Goal: Task Accomplishment & Management: Manage account settings

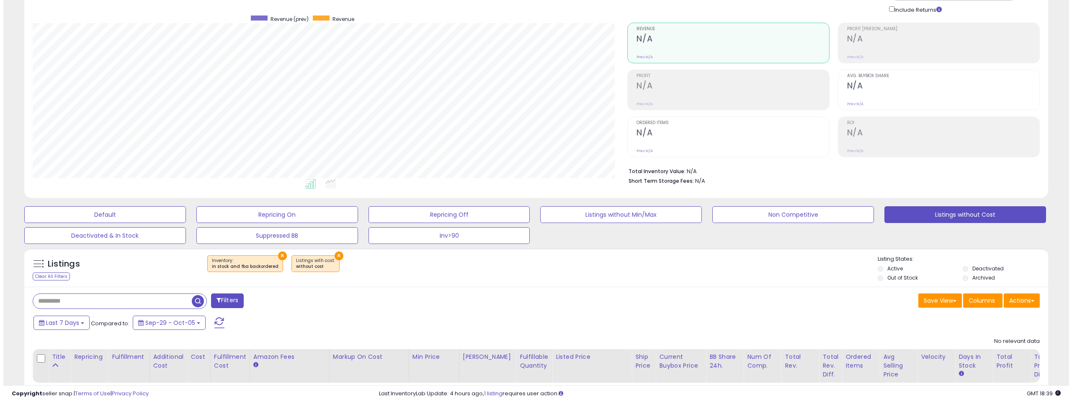
scroll to position [109, 0]
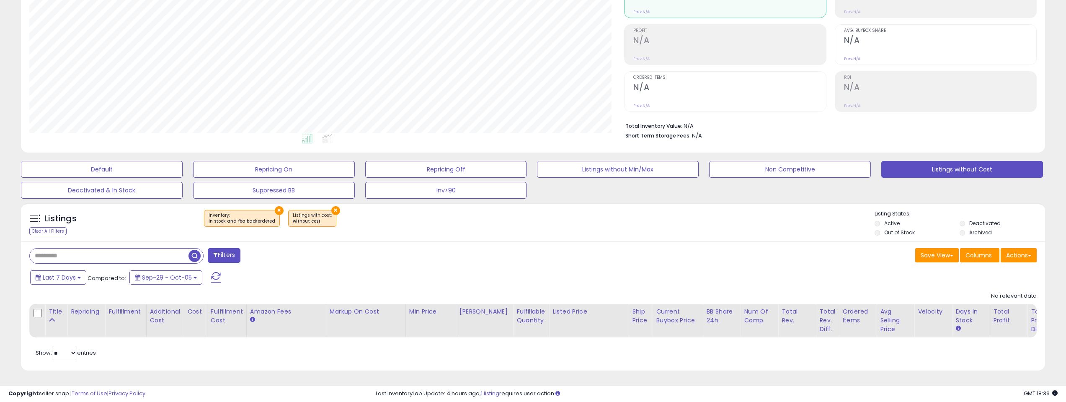
click at [331, 206] on button "×" at bounding box center [335, 210] width 9 height 9
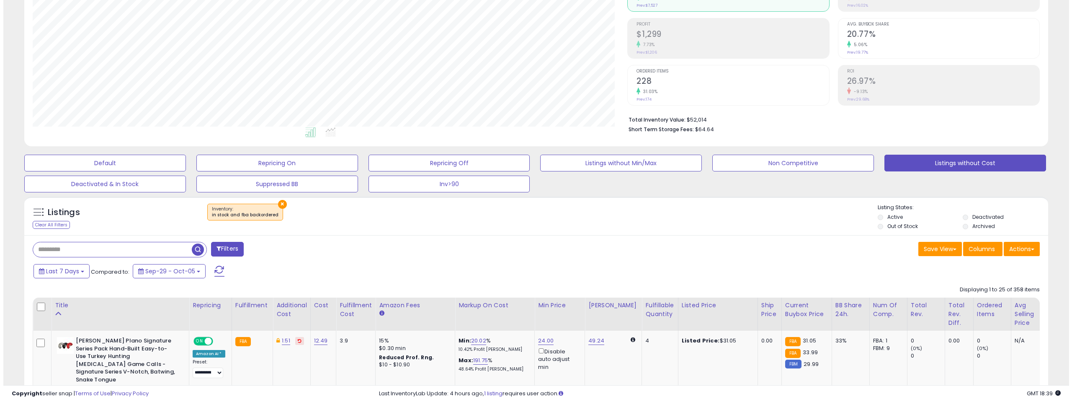
scroll to position [172, 595]
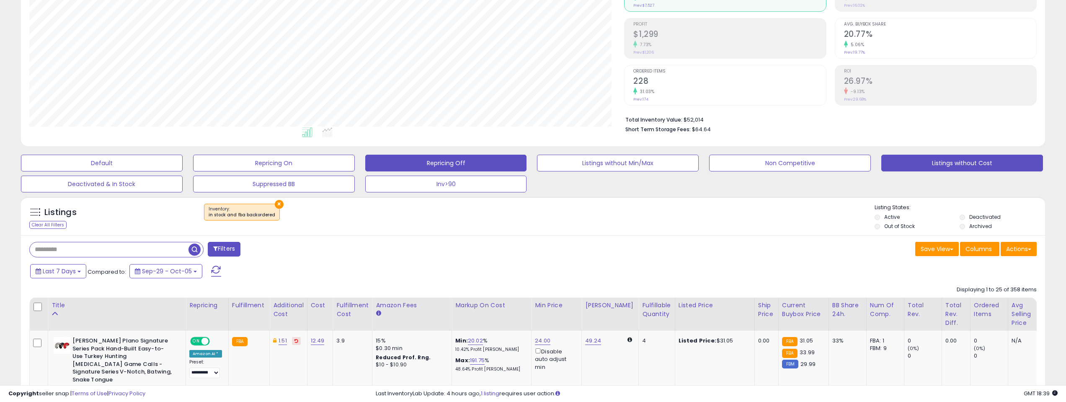
click at [465, 160] on button "Repricing Off" at bounding box center [446, 163] width 162 height 17
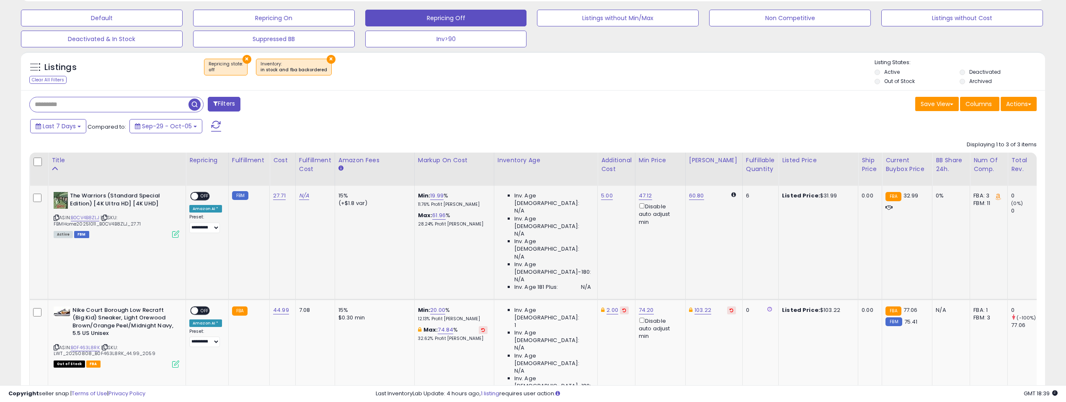
scroll to position [277, 0]
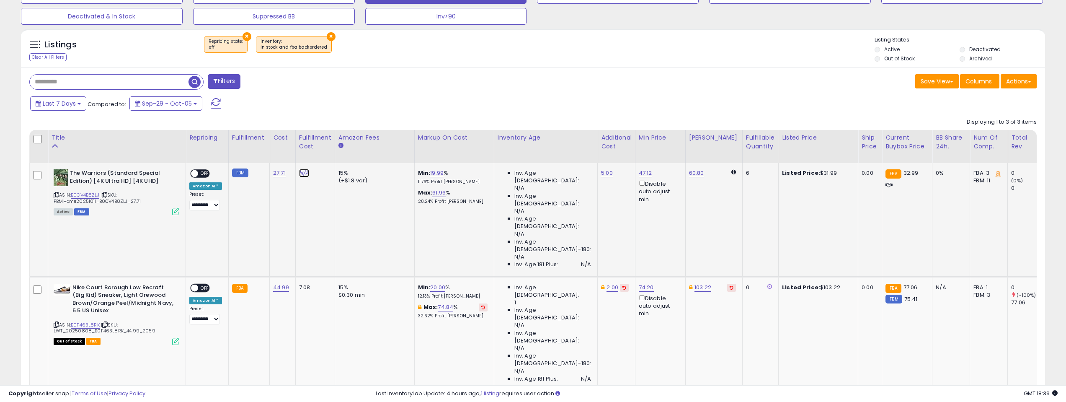
click at [301, 173] on link "N/A" at bounding box center [304, 173] width 10 height 8
type input "***"
click at [327, 153] on icon "submit" at bounding box center [324, 151] width 5 height 5
click at [601, 175] on link "5.00" at bounding box center [607, 173] width 12 height 8
drag, startPoint x: 562, startPoint y: 155, endPoint x: 509, endPoint y: 155, distance: 53.2
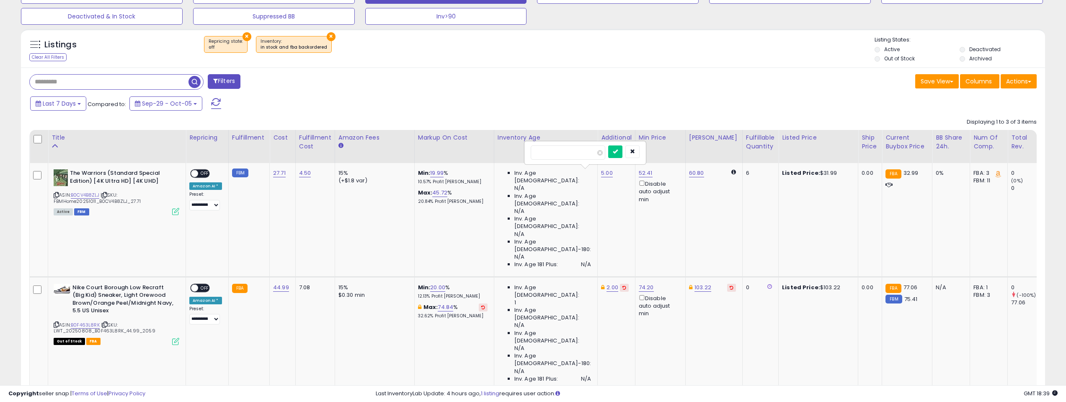
click at [509, 155] on table "Title Repricing" at bounding box center [742, 317] width 1427 height 375
type input "**"
click at [618, 150] on icon "submit" at bounding box center [615, 151] width 5 height 5
click at [204, 173] on span "OFF" at bounding box center [204, 173] width 13 height 7
click at [601, 173] on link "25.00" at bounding box center [608, 173] width 15 height 8
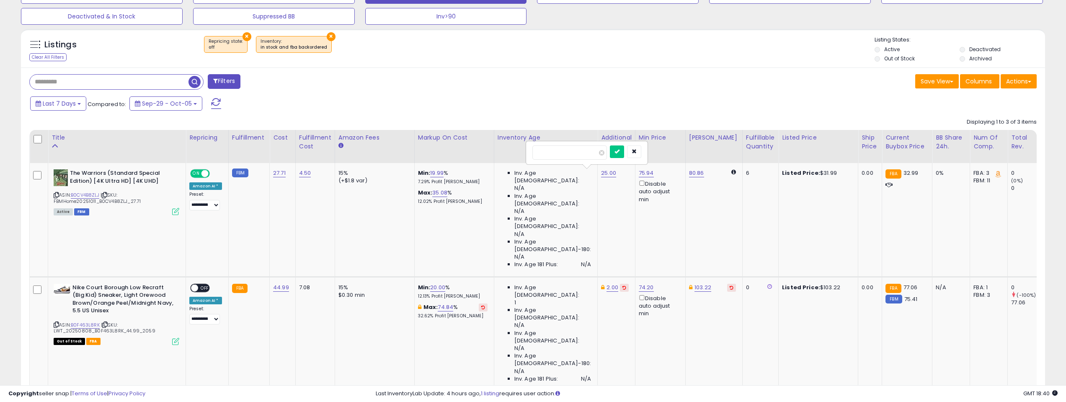
drag, startPoint x: 581, startPoint y: 152, endPoint x: 527, endPoint y: 147, distance: 53.9
click at [527, 147] on div "*****" at bounding box center [587, 153] width 121 height 22
click at [601, 208] on td "25.00" at bounding box center [617, 220] width 38 height 114
click at [620, 150] on icon "submit" at bounding box center [617, 151] width 5 height 5
click at [639, 172] on link "46.53" at bounding box center [646, 173] width 15 height 8
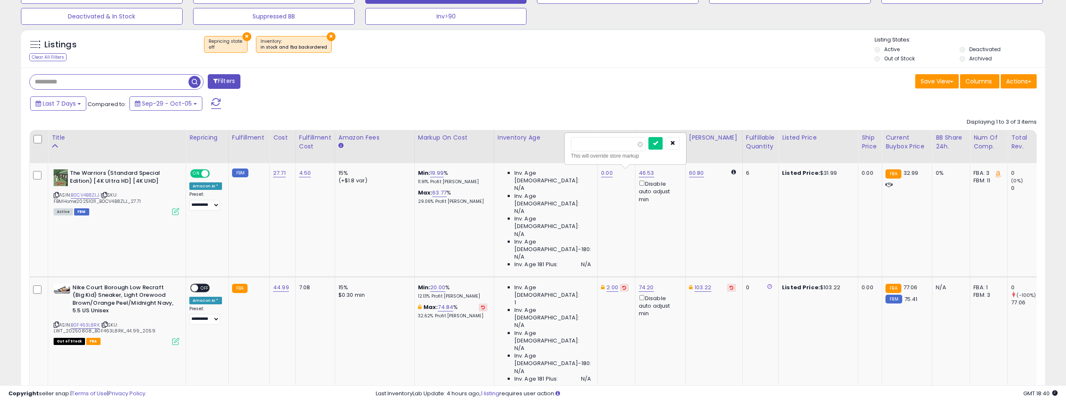
drag, startPoint x: 602, startPoint y: 143, endPoint x: 556, endPoint y: 145, distance: 45.3
click at [556, 145] on table "Title Repricing" at bounding box center [742, 317] width 1427 height 375
type input "**"
click at [658, 144] on icon "submit" at bounding box center [655, 142] width 5 height 5
click at [302, 173] on link "4.50" at bounding box center [305, 173] width 12 height 8
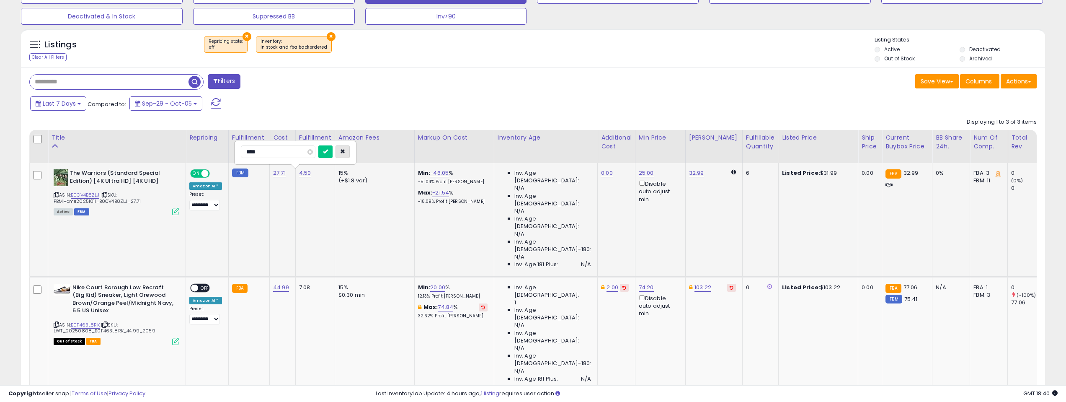
click at [345, 151] on icon "button" at bounding box center [342, 151] width 5 height 5
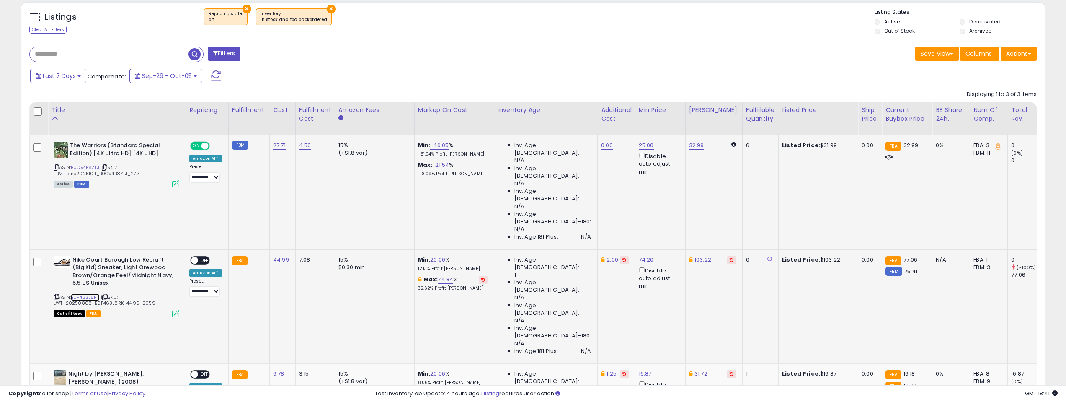
click at [88, 294] on link "B0F463L8RK" at bounding box center [85, 297] width 29 height 7
click at [607, 256] on link "2.00" at bounding box center [613, 260] width 12 height 8
drag, startPoint x: 574, startPoint y: 182, endPoint x: 487, endPoint y: 184, distance: 87.2
click at [487, 184] on tbody "**********" at bounding box center [743, 306] width 1427 height 342
type input "****"
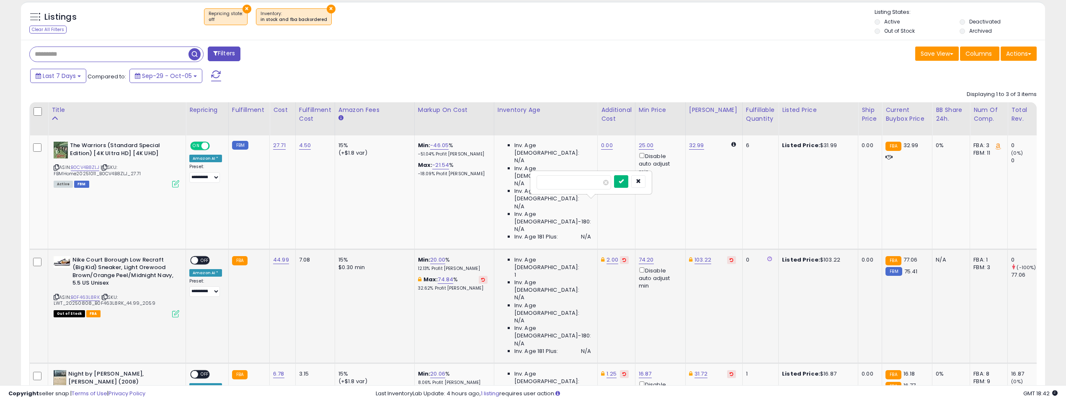
click at [624, 181] on icon "submit" at bounding box center [621, 180] width 5 height 5
click at [205, 256] on span "OFF" at bounding box center [204, 259] width 13 height 7
click at [607, 369] on link "1.25" at bounding box center [612, 373] width 10 height 8
drag, startPoint x: 563, startPoint y: 254, endPoint x: 503, endPoint y: 255, distance: 59.9
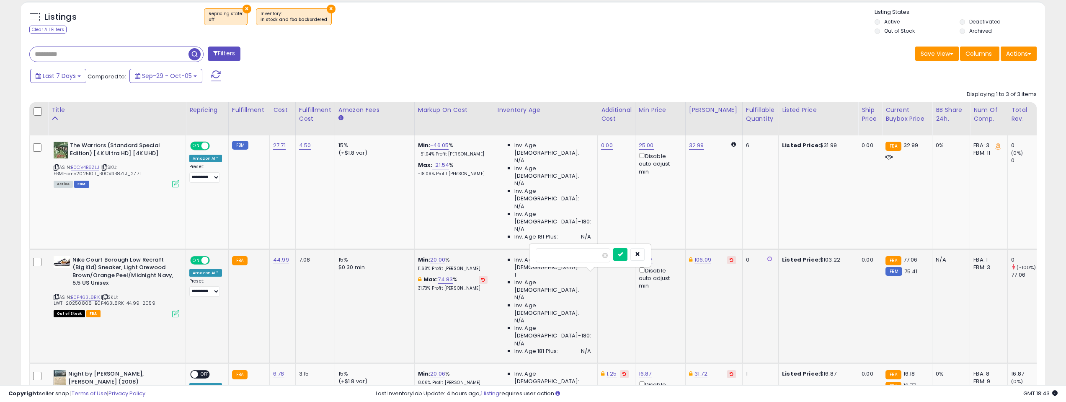
click at [503, 255] on tbody "**********" at bounding box center [743, 306] width 1427 height 342
type input "****"
click at [628, 253] on button "submit" at bounding box center [620, 254] width 14 height 13
click at [204, 371] on span "OFF" at bounding box center [204, 374] width 13 height 7
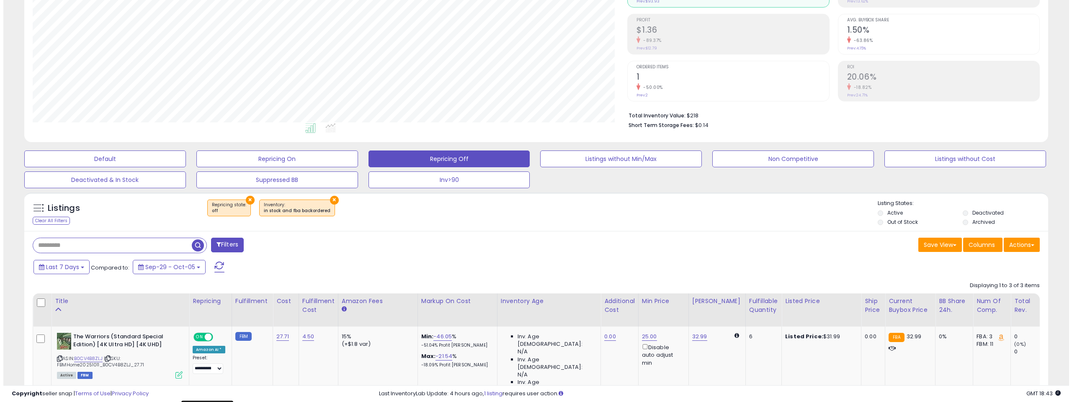
scroll to position [53, 0]
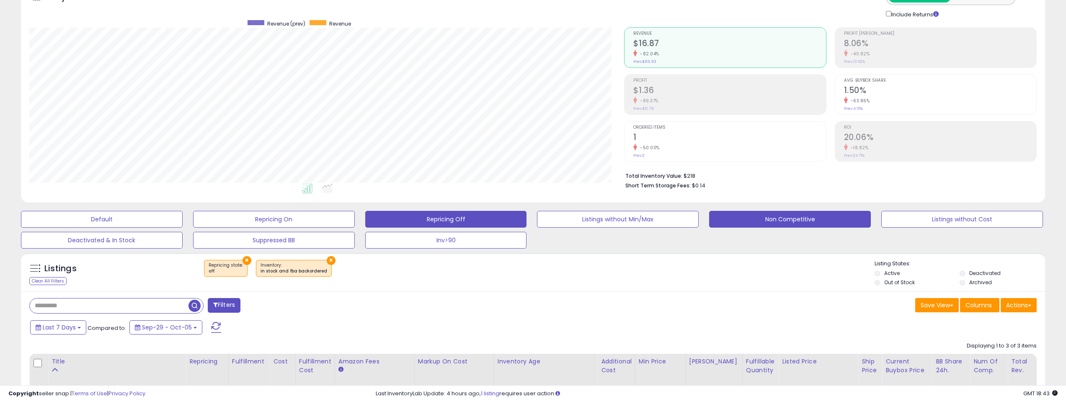
click at [779, 219] on button "Non Competitive" at bounding box center [790, 219] width 162 height 17
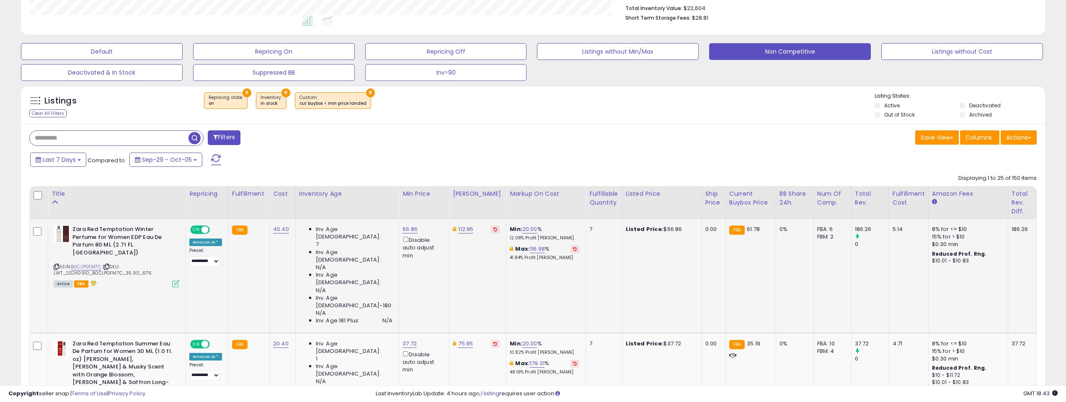
scroll to position [263, 0]
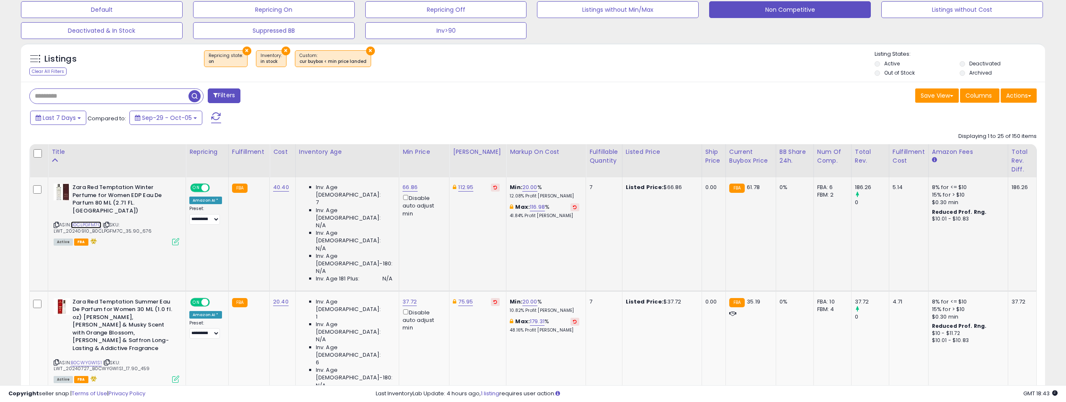
click at [89, 221] on link "B0CLPGFM7C" at bounding box center [86, 224] width 31 height 7
click at [83, 359] on link "B0CWYGW1S1" at bounding box center [86, 362] width 31 height 7
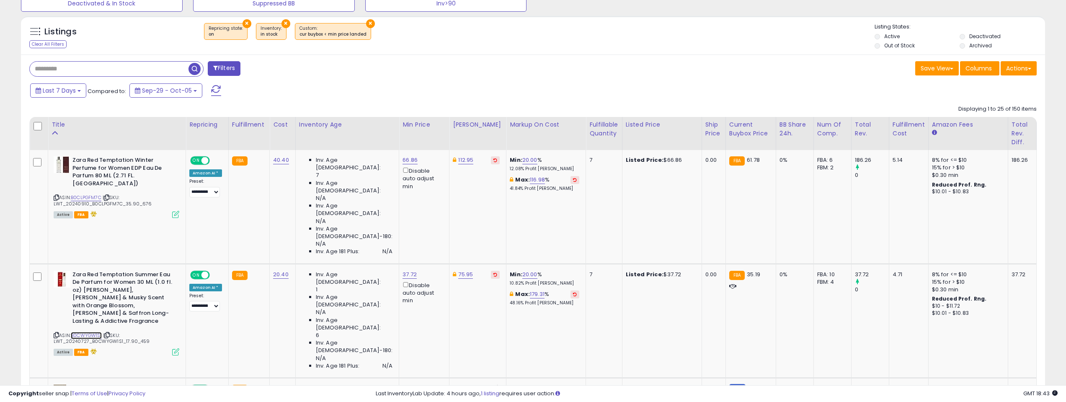
scroll to position [388, 0]
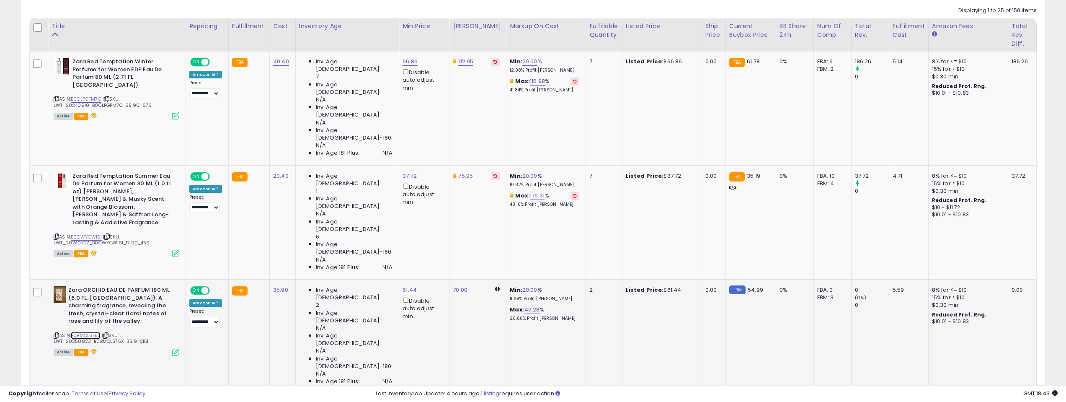
click at [85, 332] on link "B0BMQL575X" at bounding box center [86, 335] width 30 height 7
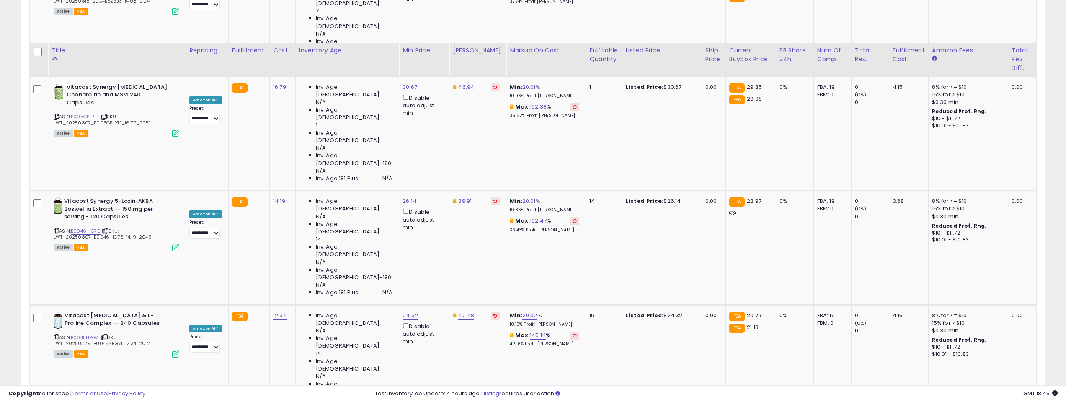
scroll to position [1142, 0]
